Goal: Information Seeking & Learning: Learn about a topic

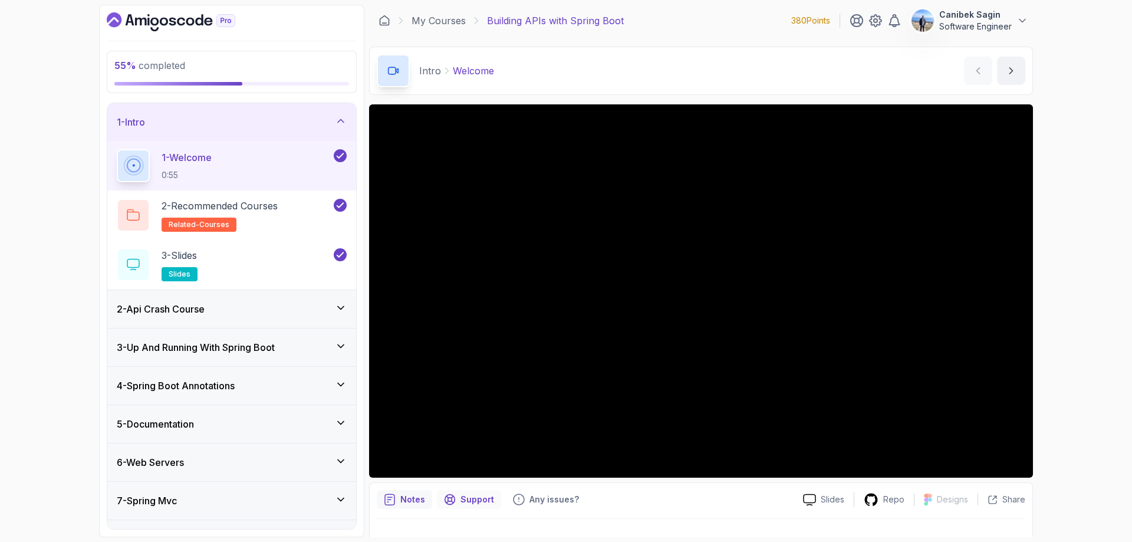
scroll to position [1, 0]
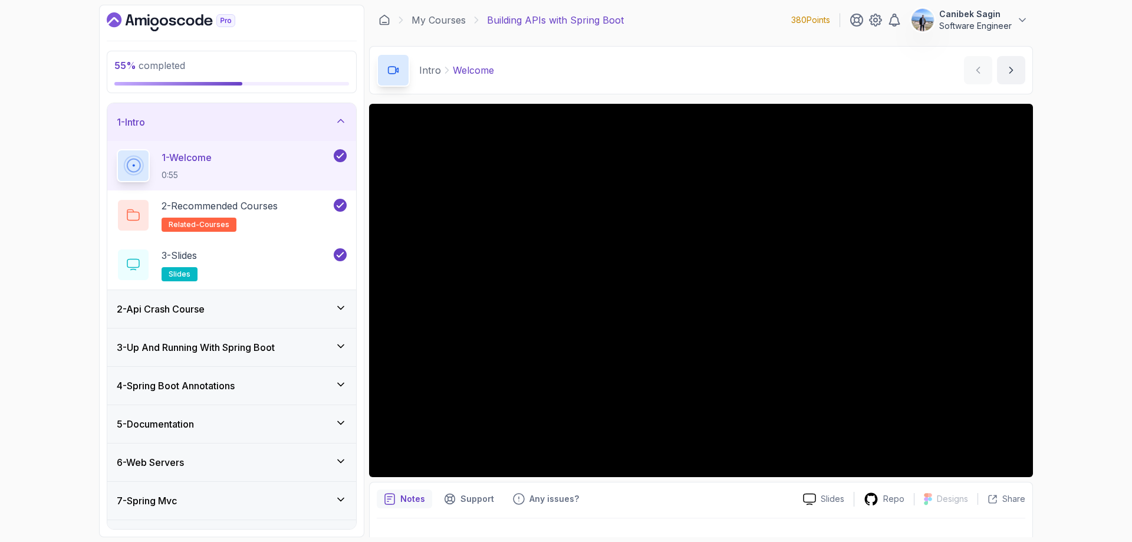
click at [254, 113] on div "1 - Intro" at bounding box center [231, 122] width 249 height 38
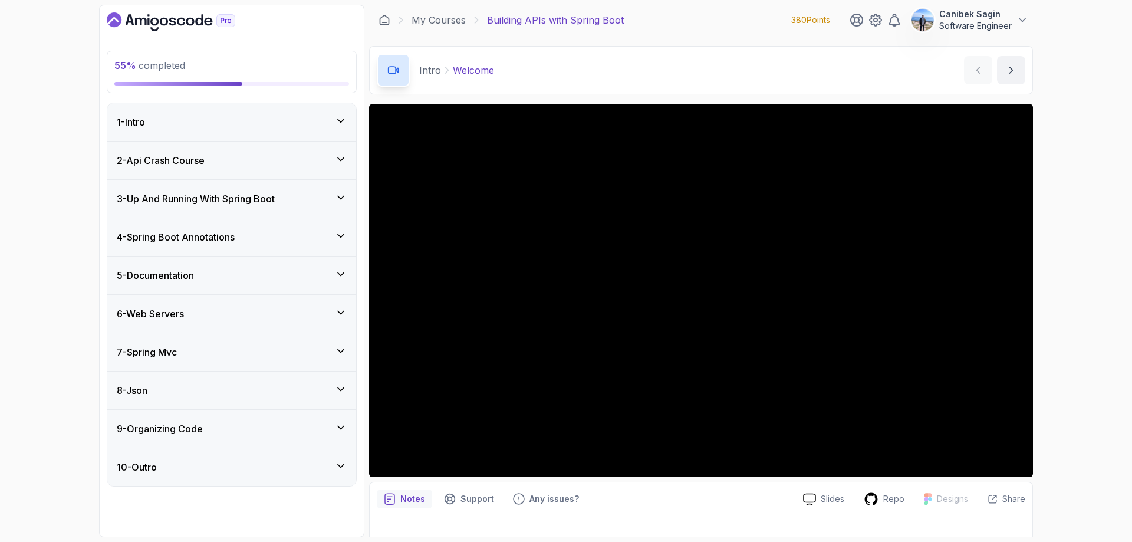
click at [236, 347] on div "7 - Spring Mvc" at bounding box center [232, 352] width 230 height 14
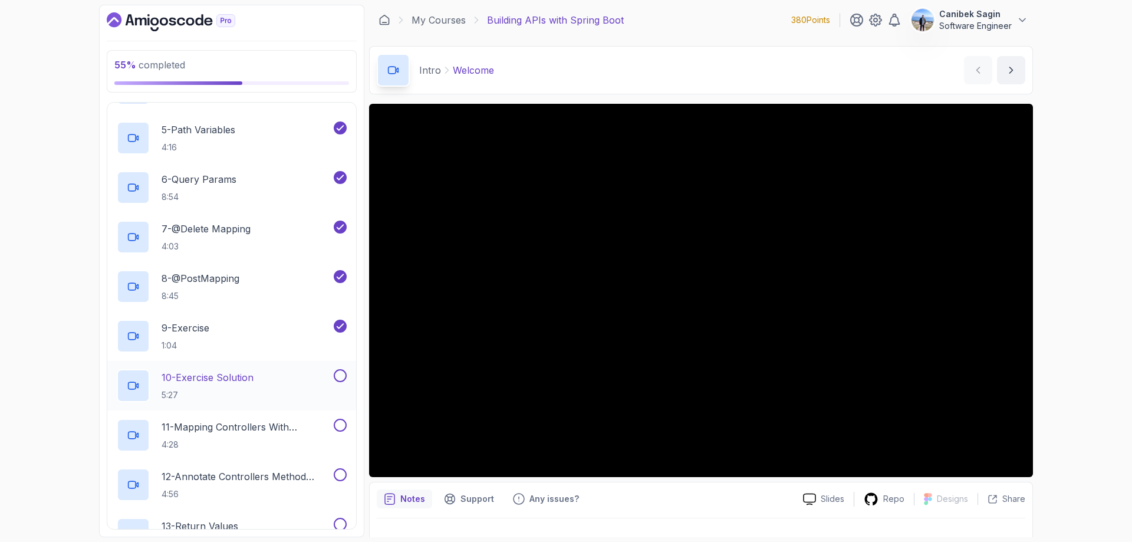
scroll to position [456, 0]
click at [219, 376] on p "10 - Exercise Solution" at bounding box center [208, 376] width 92 height 14
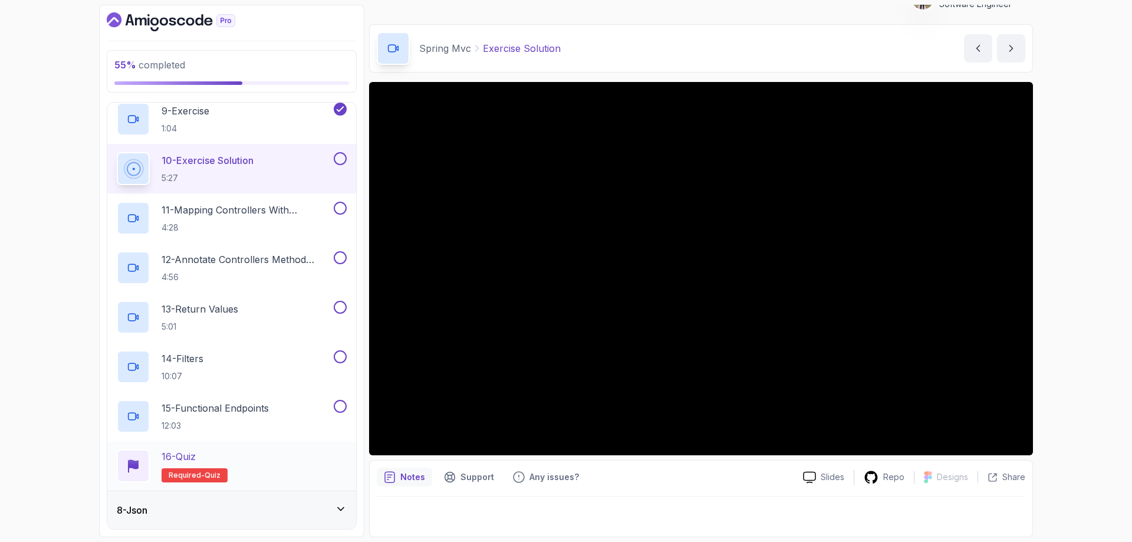
scroll to position [749, 0]
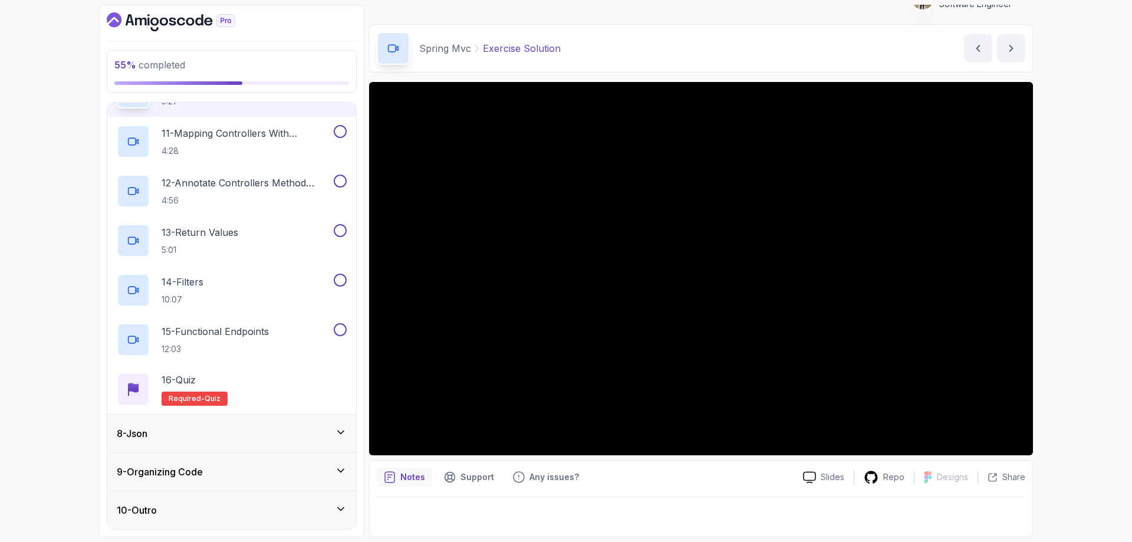
click at [242, 431] on div "8 - Json" at bounding box center [232, 433] width 230 height 14
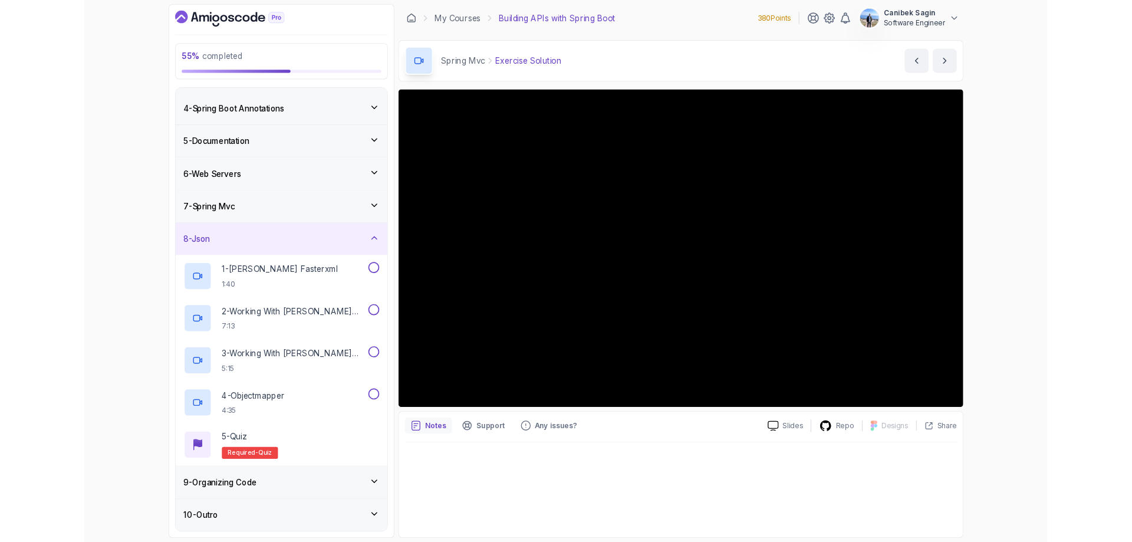
scroll to position [205, 0]
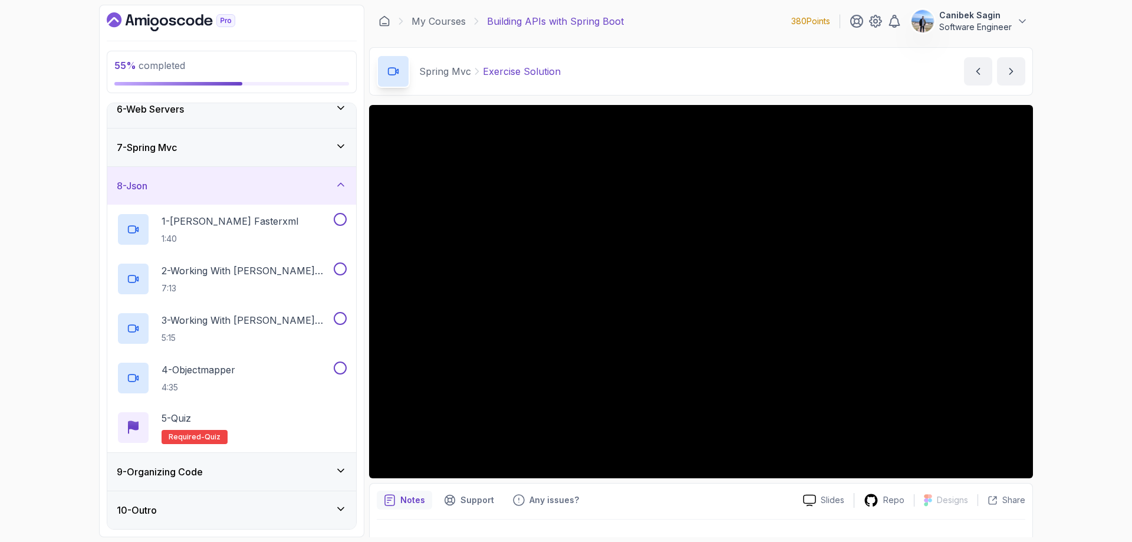
click at [198, 173] on div "8 - Json" at bounding box center [231, 186] width 249 height 38
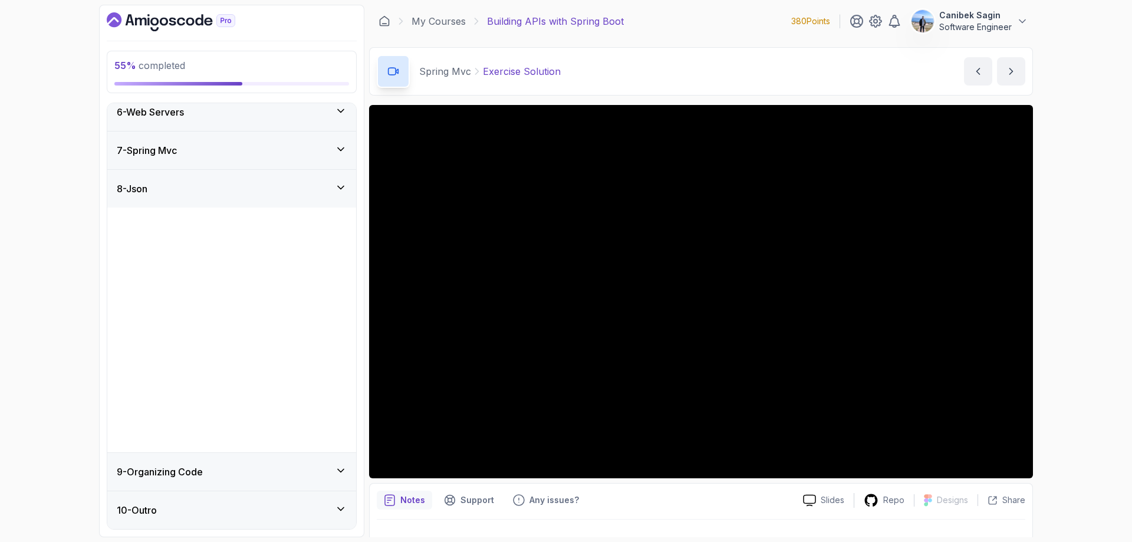
scroll to position [0, 0]
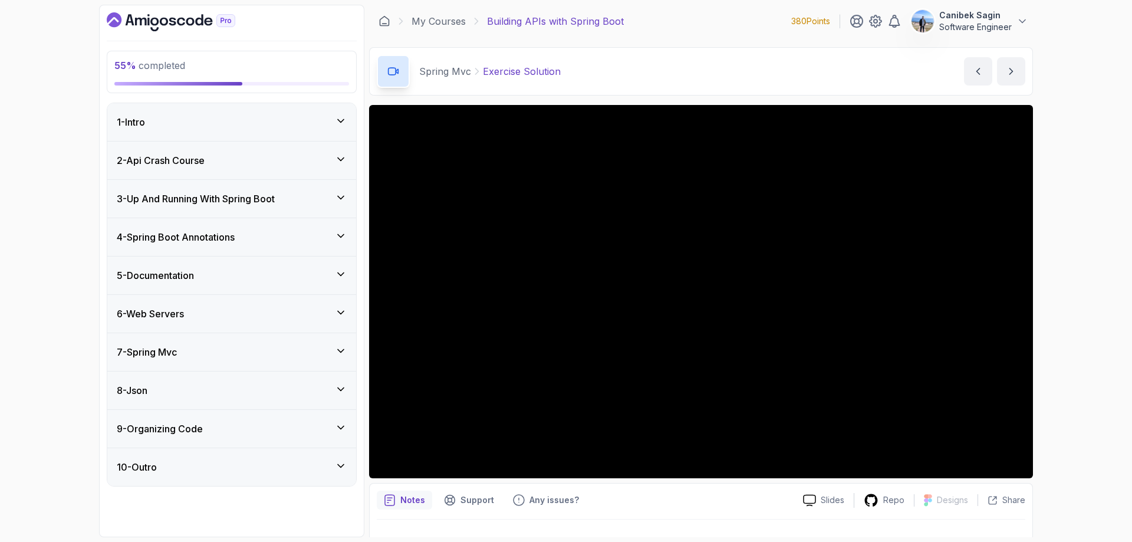
click at [202, 344] on div "7 - Spring Mvc" at bounding box center [231, 352] width 249 height 38
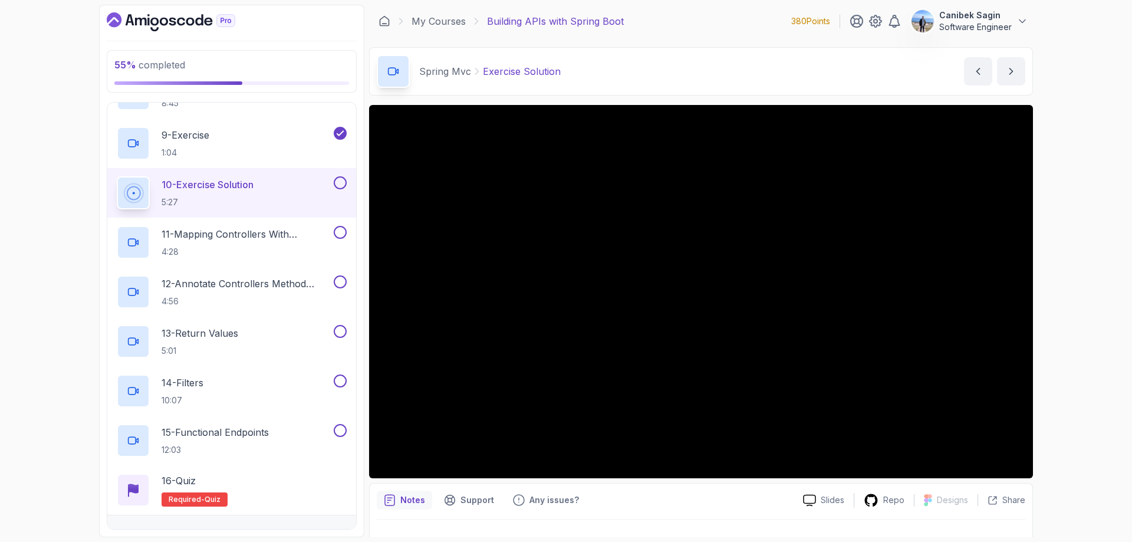
scroll to position [649, 0]
click at [334, 186] on div at bounding box center [338, 182] width 15 height 13
click at [337, 182] on button at bounding box center [340, 182] width 13 height 13
click at [339, 183] on icon at bounding box center [340, 182] width 11 height 12
click at [340, 183] on button at bounding box center [340, 182] width 13 height 13
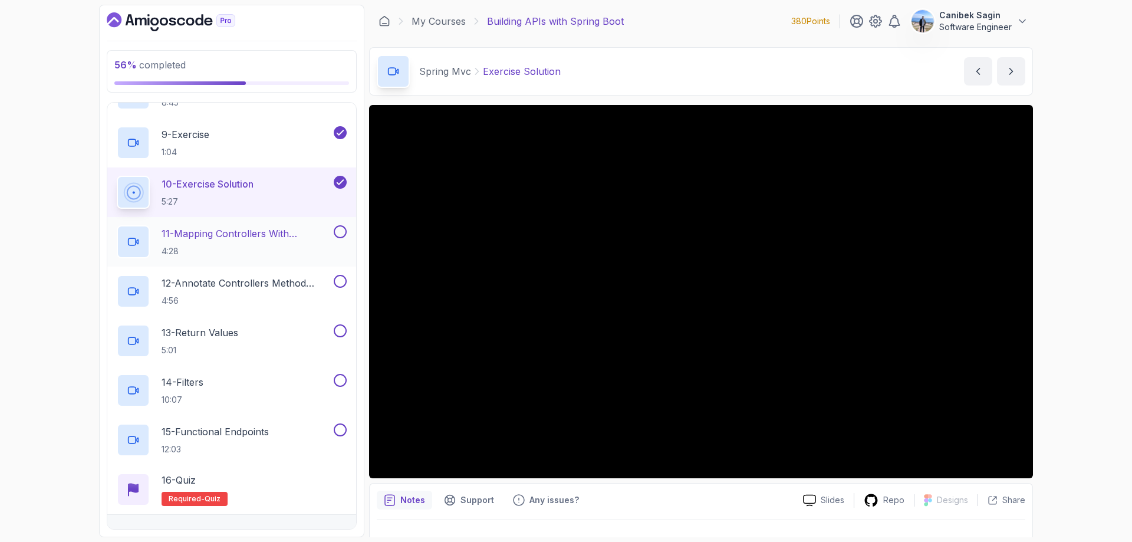
click at [307, 242] on h2 "11 - Mapping Controllers With @Requestmapping 4:28" at bounding box center [247, 241] width 170 height 31
